Goal: Check status: Check status

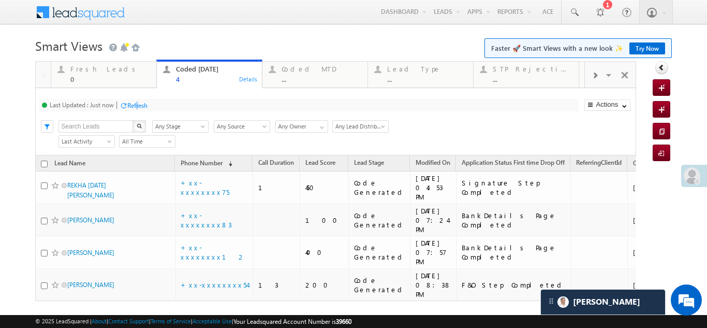
click at [161, 101] on div "Last Updated : Just now Refresh Refreshing..." at bounding box center [308, 105] width 539 height 12
click at [141, 105] on div "Refresh" at bounding box center [137, 105] width 20 height 8
click at [147, 102] on div "Refresh" at bounding box center [137, 105] width 20 height 8
click at [147, 101] on div "Refresh" at bounding box center [137, 105] width 20 height 8
click at [85, 69] on div "Fresh Leads" at bounding box center [110, 69] width 80 height 8
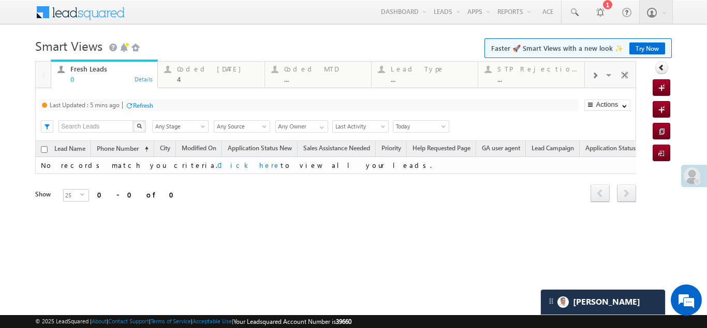
click at [142, 106] on div "Refresh" at bounding box center [143, 105] width 20 height 8
click at [145, 107] on div "Refresh" at bounding box center [137, 105] width 20 height 8
click at [139, 107] on div "Fresh Leads 0 Details Coded [DATE] 4 Details Coded MTD ... Details Lead Type ..…" at bounding box center [335, 146] width 601 height 170
